Goal: Information Seeking & Learning: Find specific fact

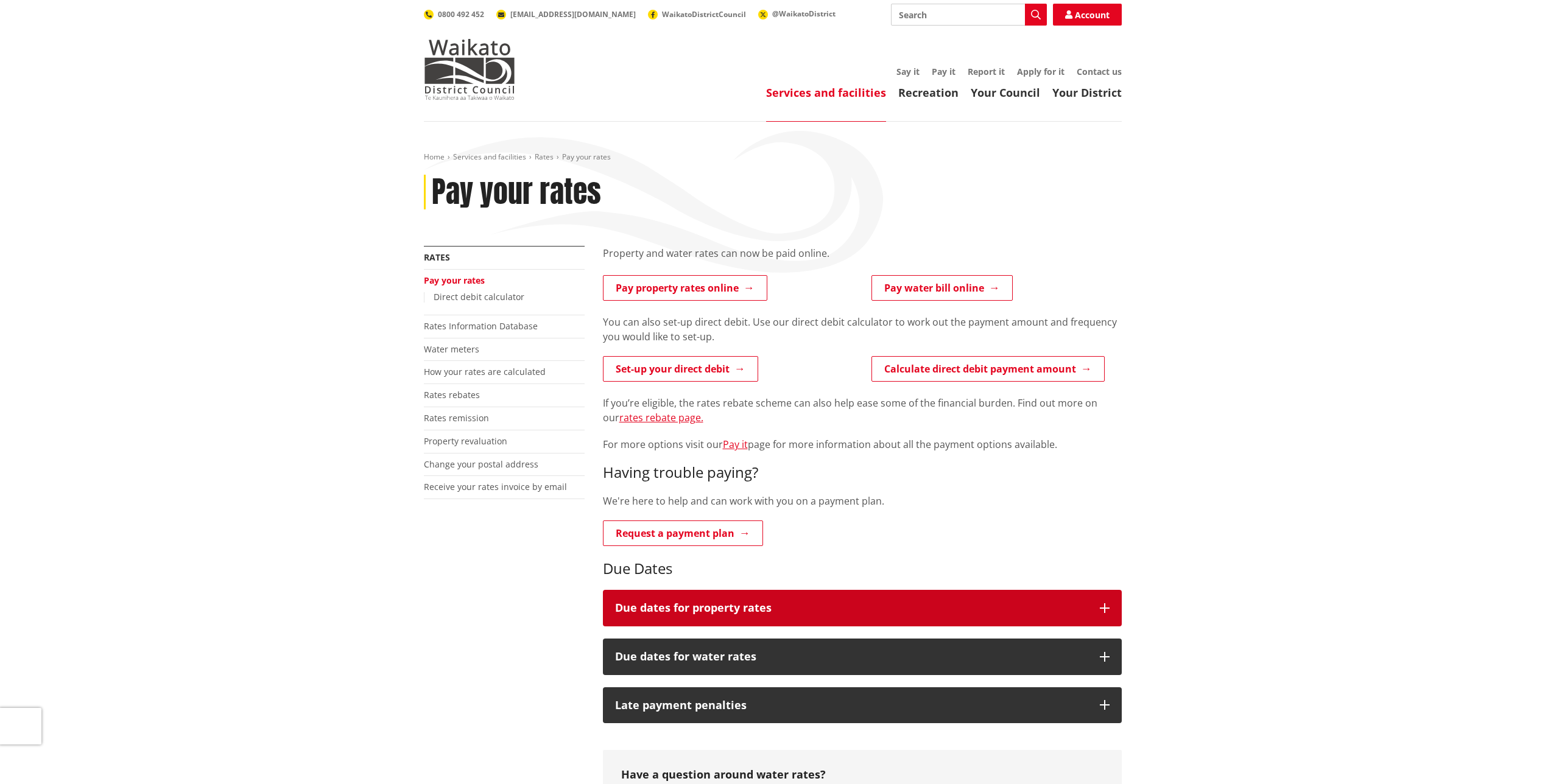
scroll to position [61, 0]
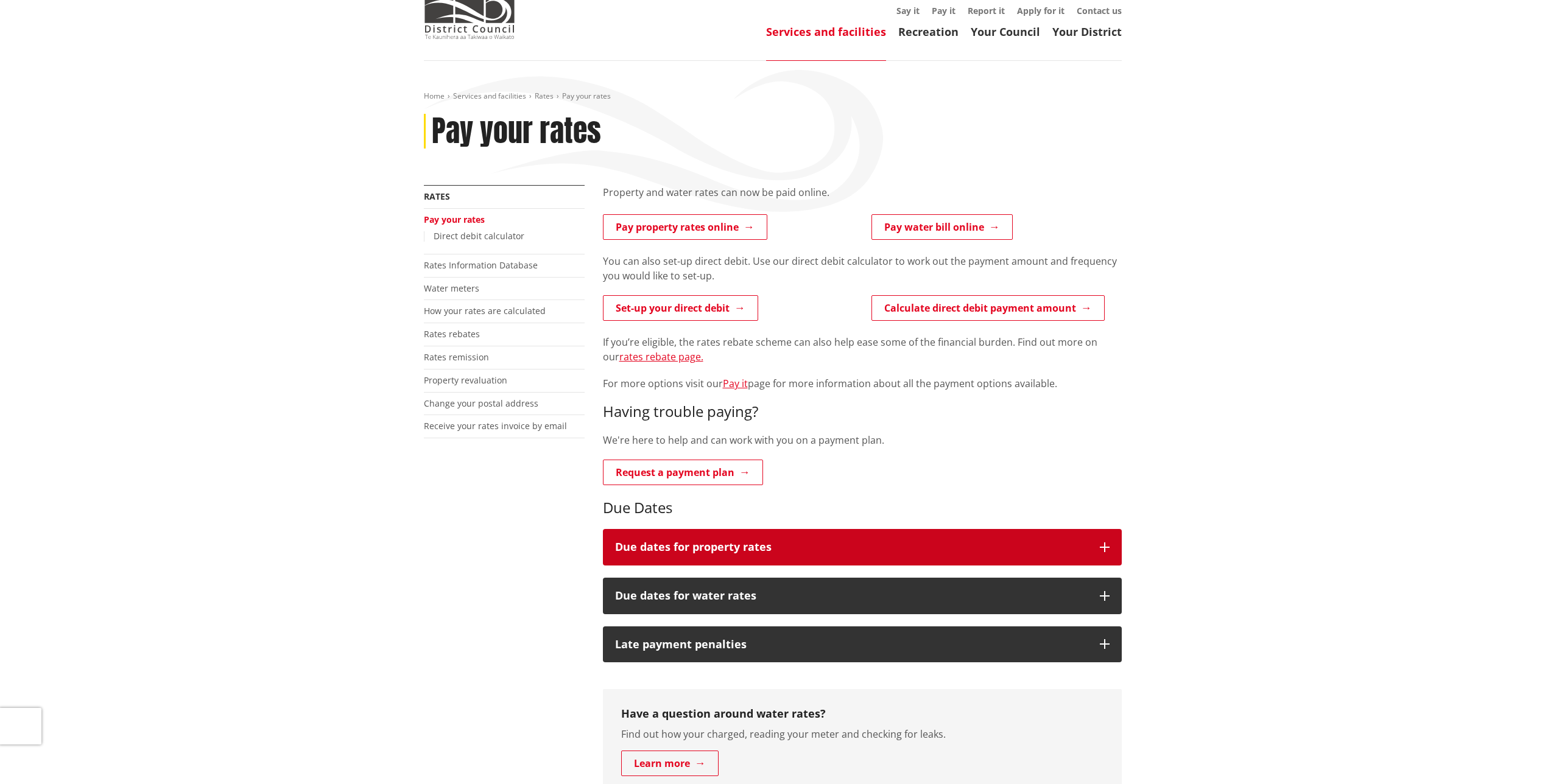
click at [762, 544] on h3 "Due dates for property rates" at bounding box center [851, 547] width 473 height 12
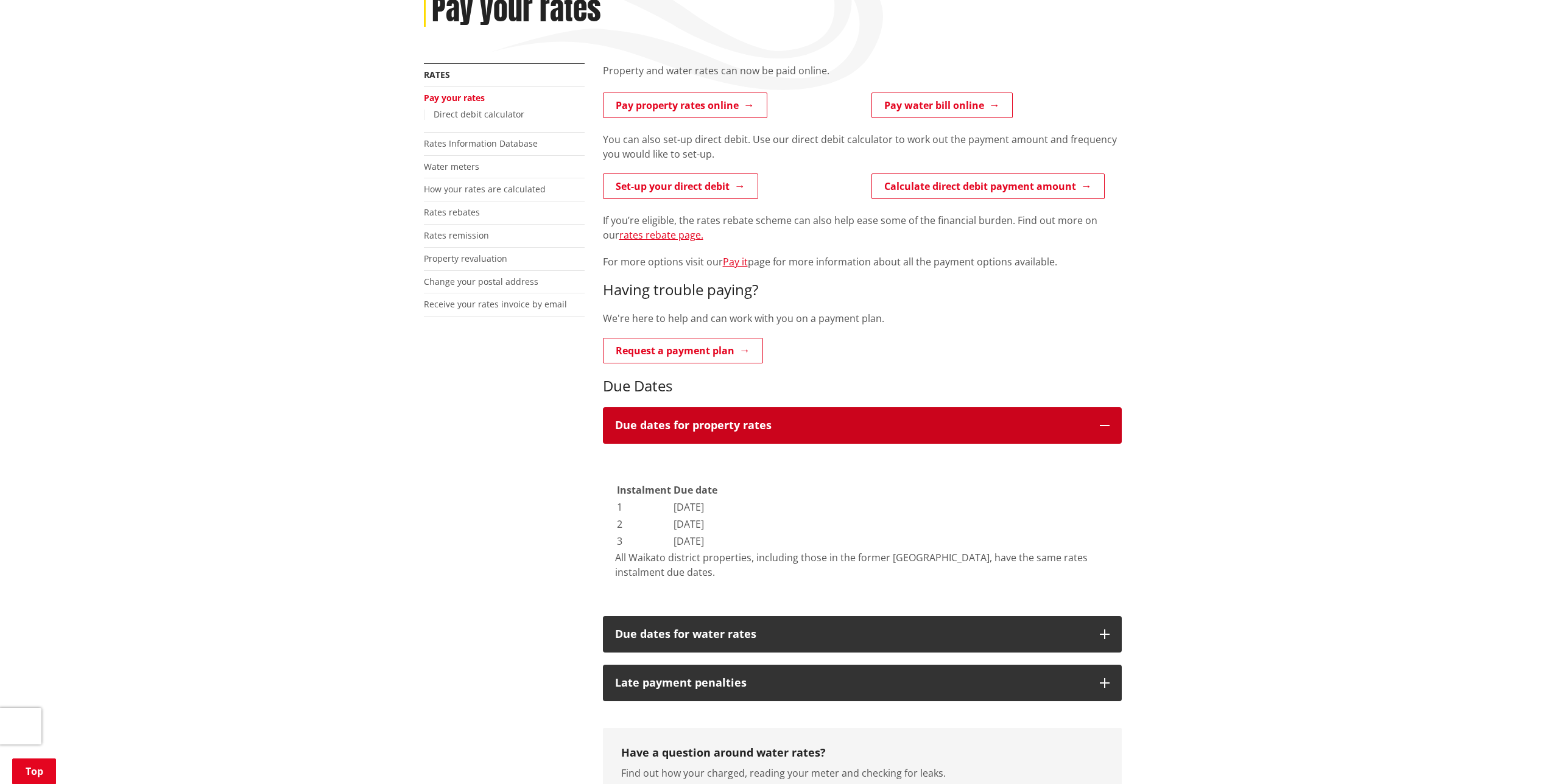
scroll to position [243, 0]
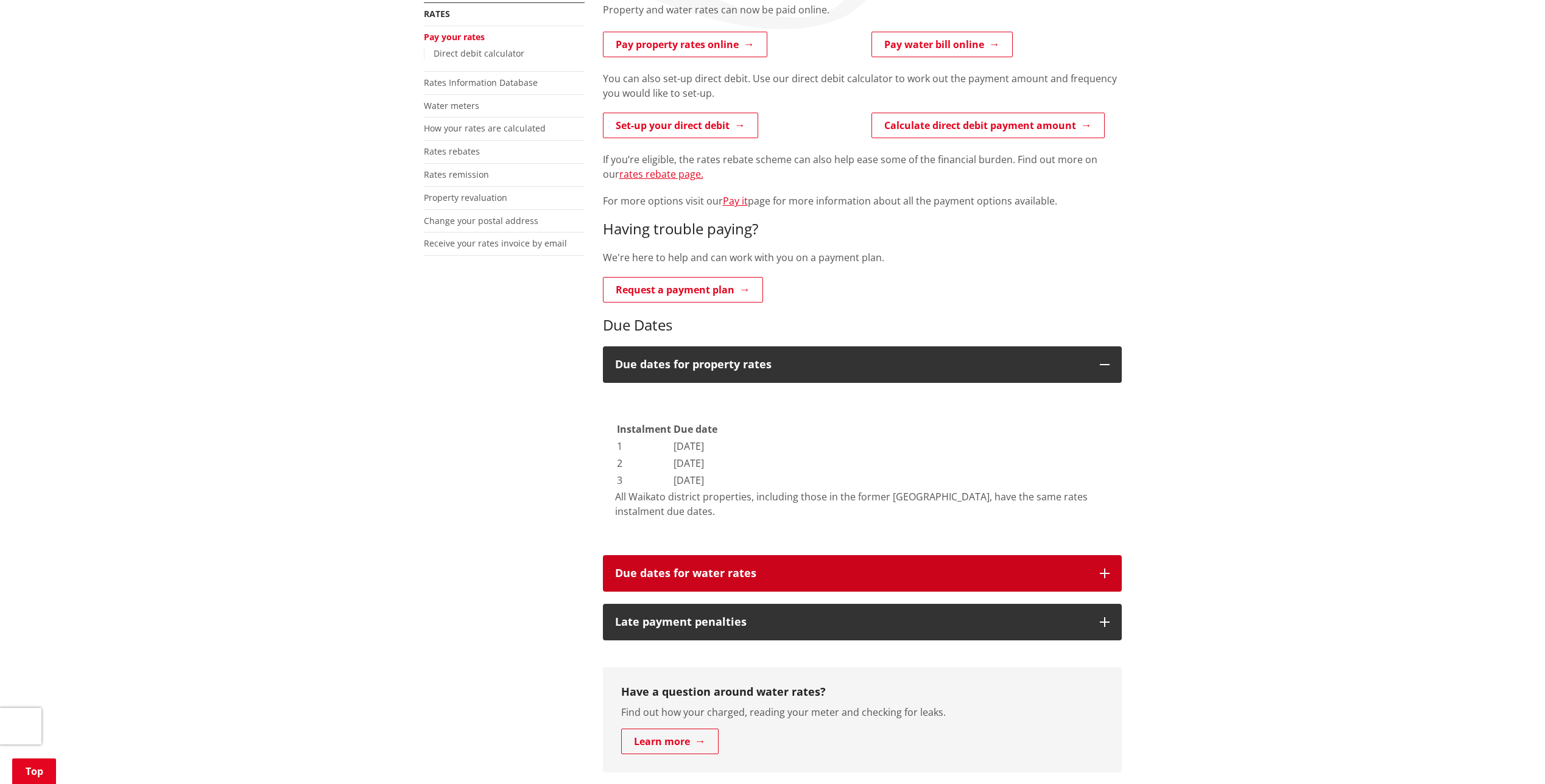
click at [781, 576] on h3 "Due dates for water rates" at bounding box center [851, 573] width 473 height 12
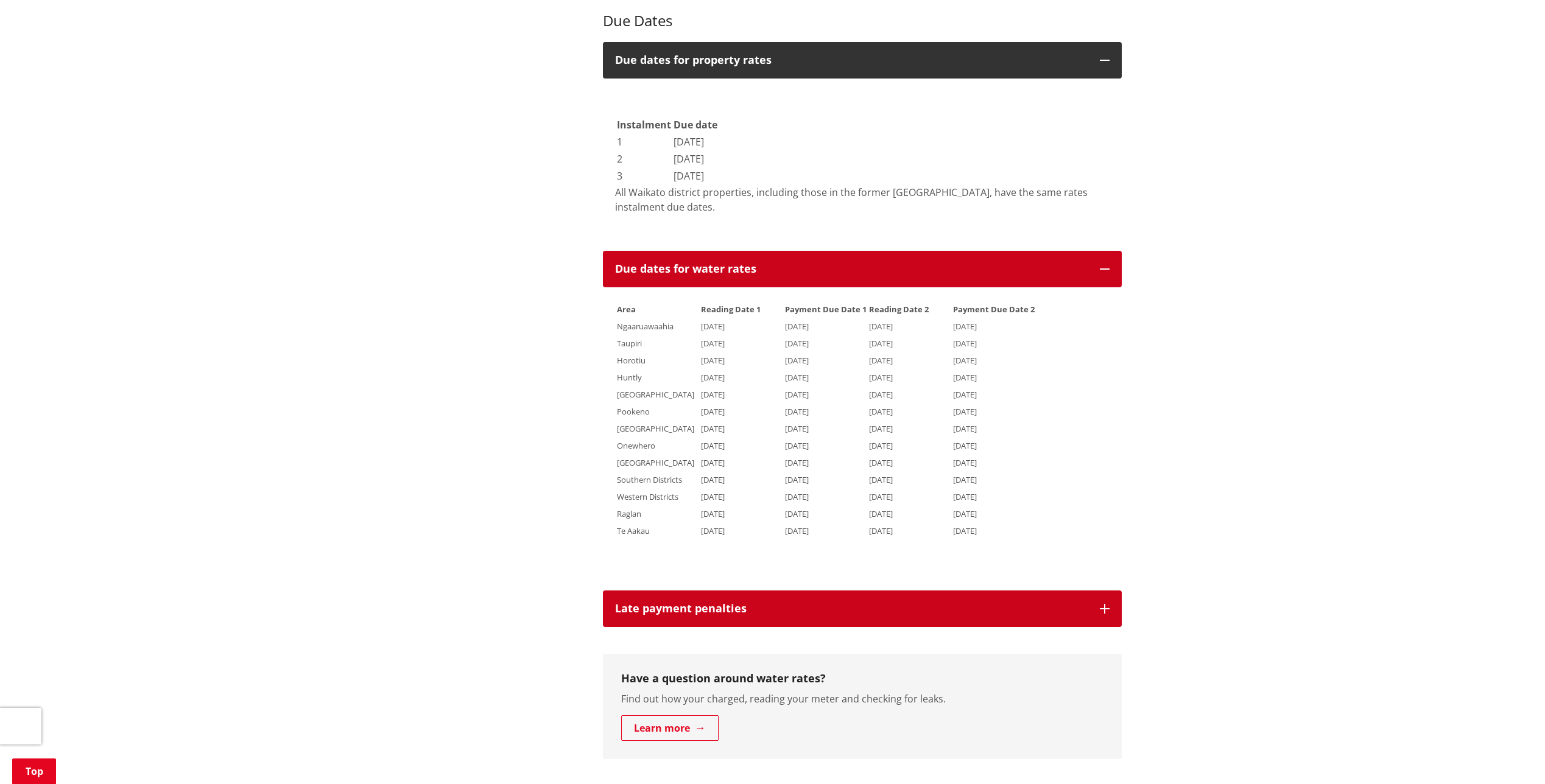
scroll to position [852, 0]
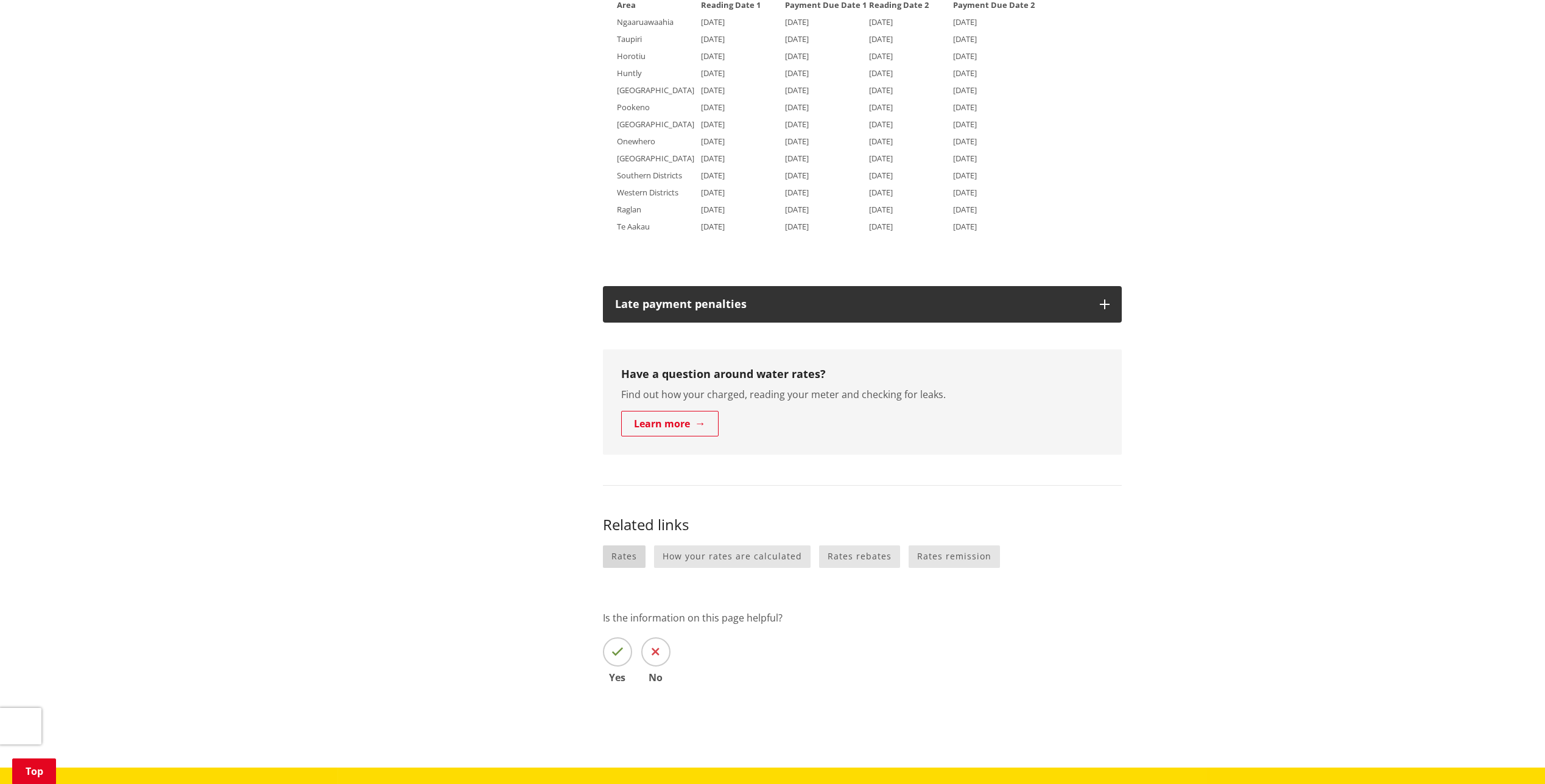
click at [627, 561] on link "Rates" at bounding box center [624, 556] width 42 height 22
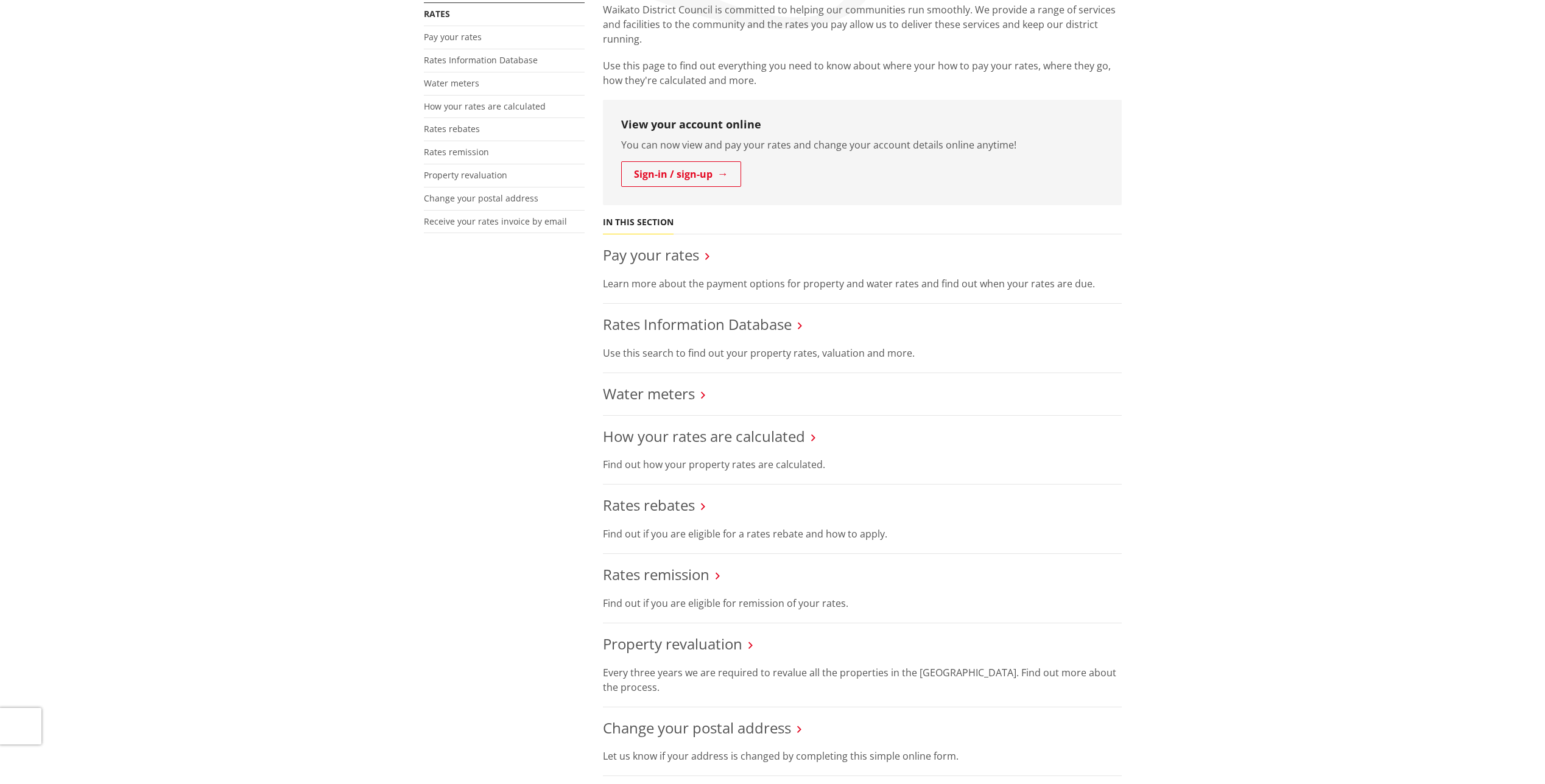
scroll to position [122, 0]
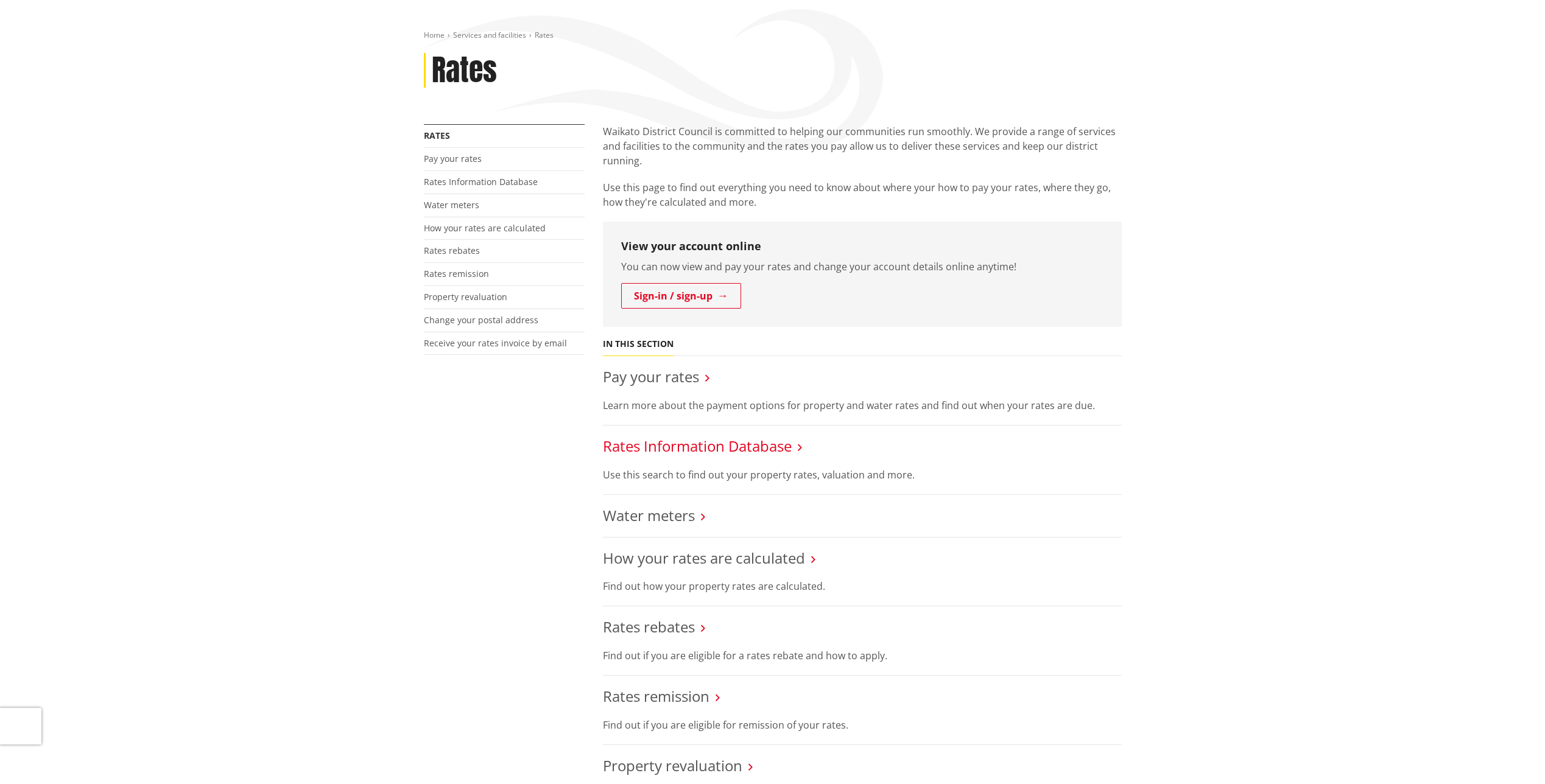
click at [668, 448] on link "Rates Information Database" at bounding box center [697, 446] width 189 height 20
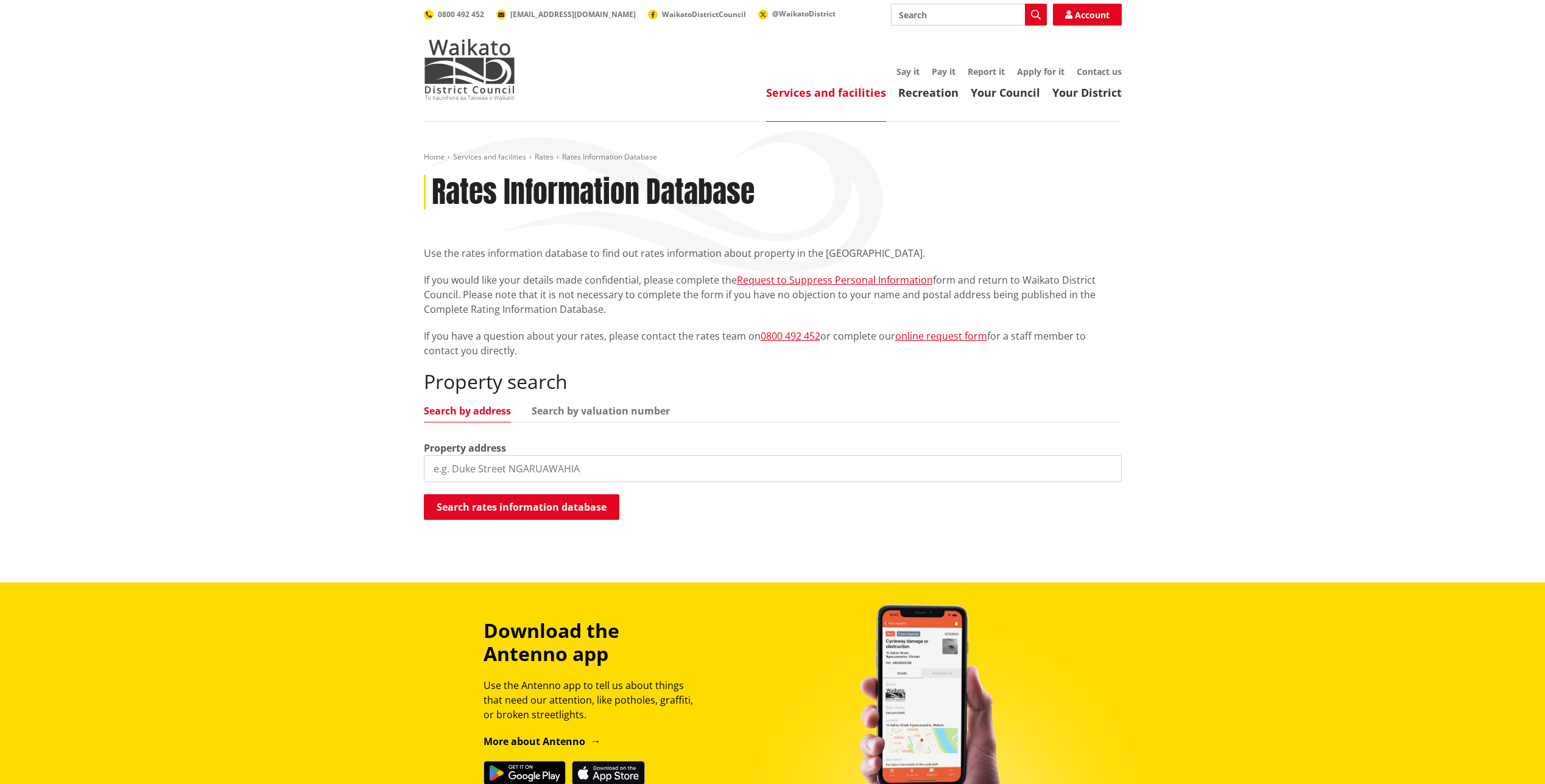
click at [591, 464] on input "search" at bounding box center [772, 469] width 698 height 27
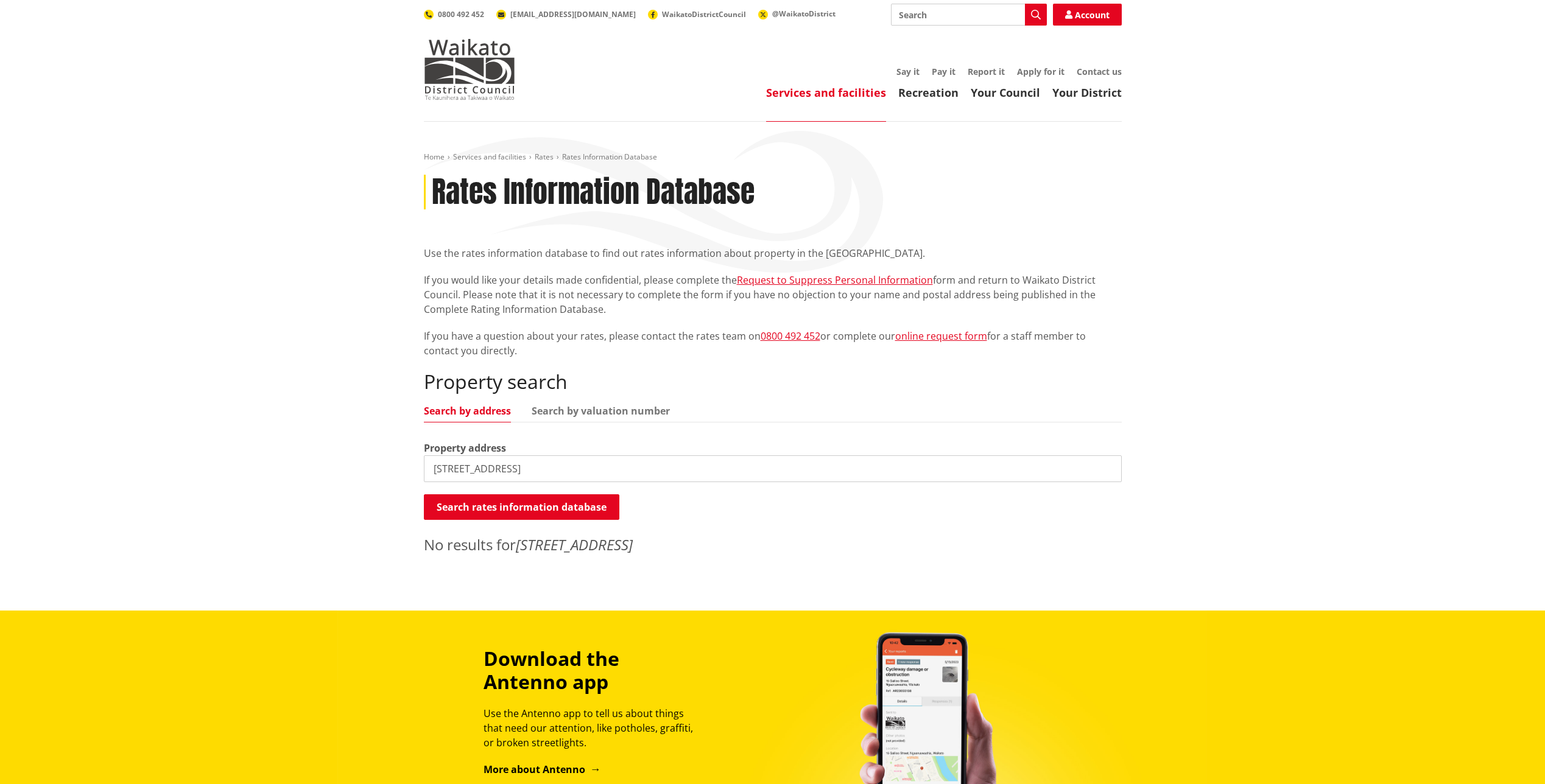
click at [546, 463] on input "[STREET_ADDRESS]" at bounding box center [772, 469] width 698 height 27
type input "[STREET_ADDRESS]"
